Goal: Task Accomplishment & Management: Use online tool/utility

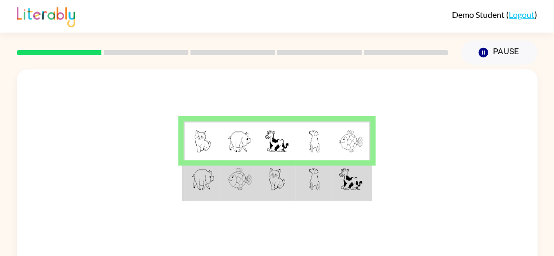
click at [301, 181] on td at bounding box center [314, 179] width 37 height 39
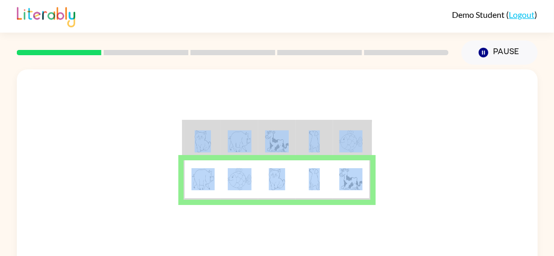
click at [301, 181] on td at bounding box center [314, 179] width 37 height 39
drag, startPoint x: 301, startPoint y: 181, endPoint x: 293, endPoint y: 224, distance: 43.4
click at [293, 224] on div at bounding box center [277, 157] width 521 height 177
click at [401, 202] on div at bounding box center [277, 157] width 521 height 177
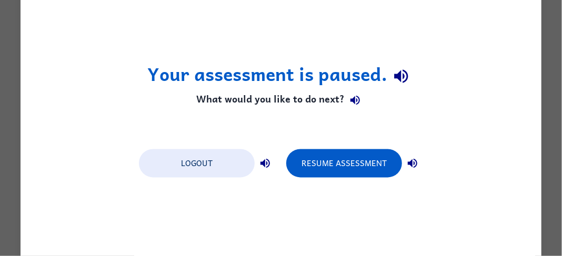
click at [477, 45] on div "Your assessment is paused. What would you like to do next? Logout Resume Assess…" at bounding box center [281, 128] width 521 height 300
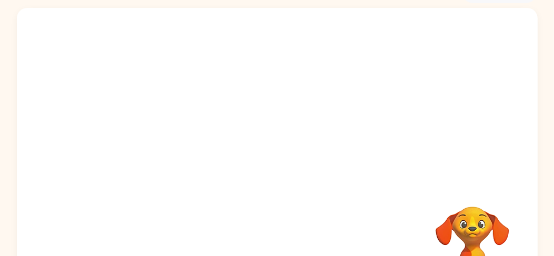
scroll to position [114, 0]
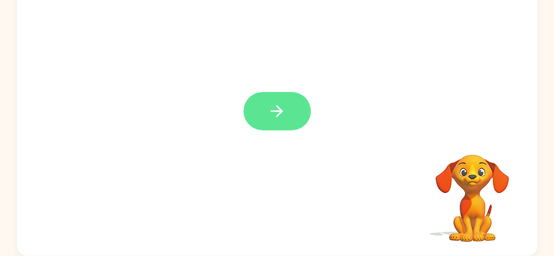
click at [268, 105] on icon "button" at bounding box center [277, 111] width 18 height 18
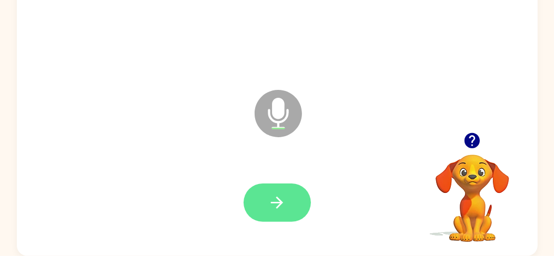
click at [268, 201] on icon "button" at bounding box center [277, 203] width 18 height 18
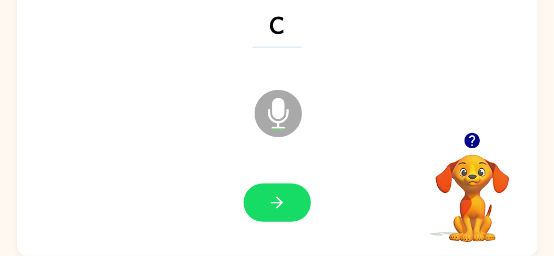
click at [470, 135] on icon "button" at bounding box center [471, 140] width 15 height 15
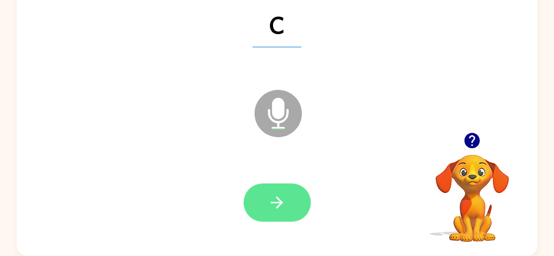
click at [274, 201] on icon "button" at bounding box center [277, 203] width 18 height 18
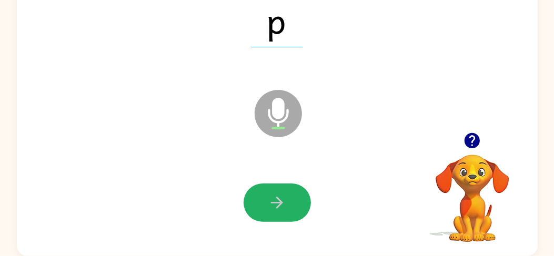
click at [274, 201] on icon "button" at bounding box center [277, 203] width 18 height 18
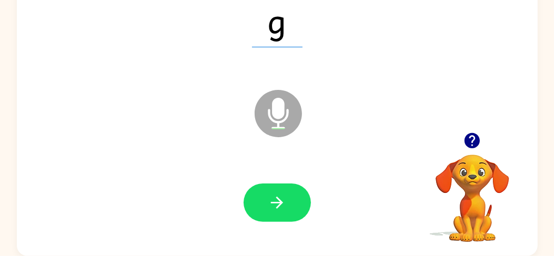
click at [274, 201] on icon "button" at bounding box center [277, 203] width 18 height 18
click at [473, 138] on icon "button" at bounding box center [472, 140] width 18 height 18
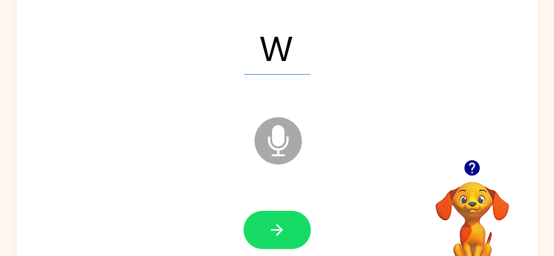
scroll to position [86, 0]
